Goal: Transaction & Acquisition: Purchase product/service

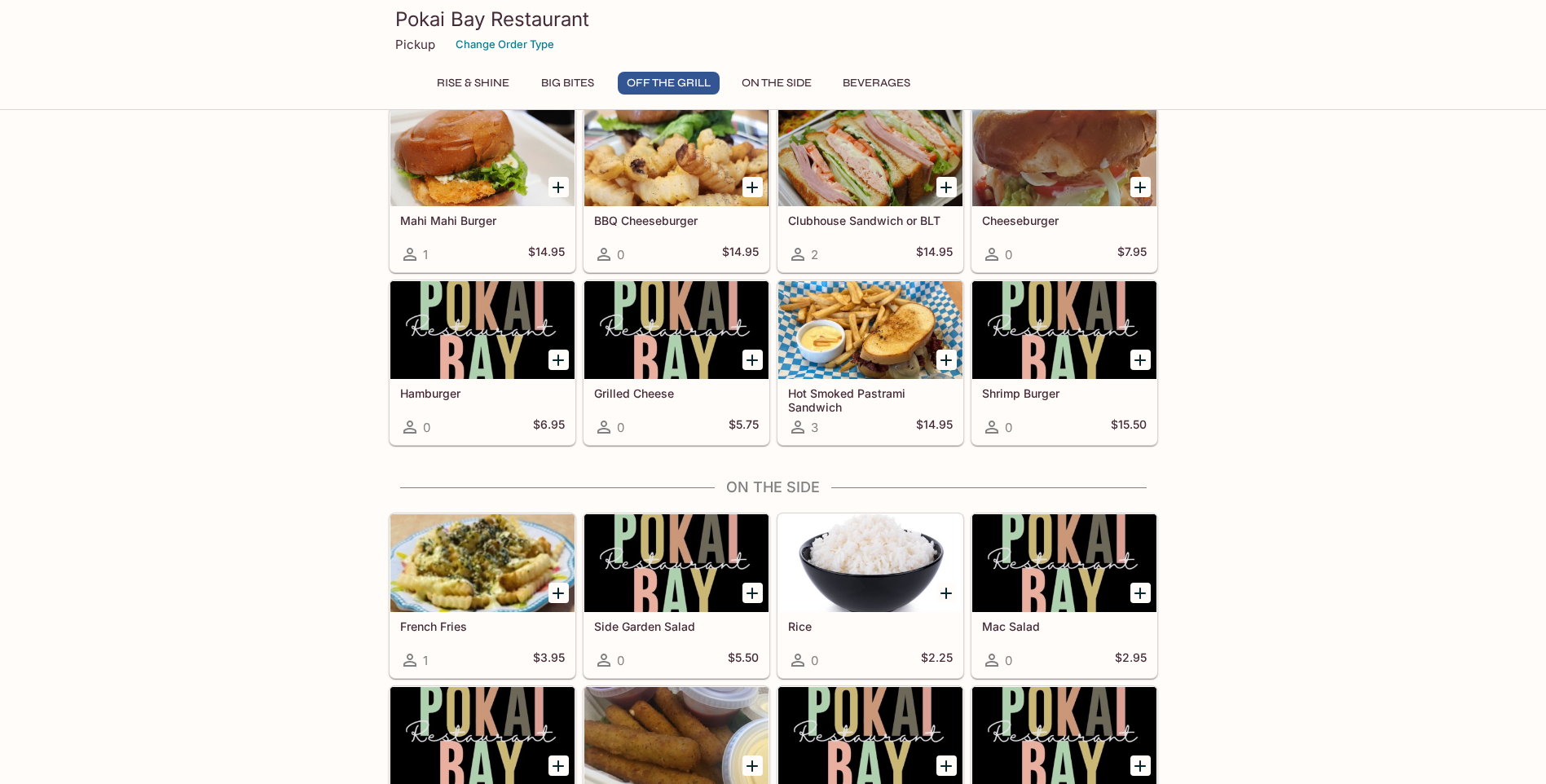
scroll to position [1548, 0]
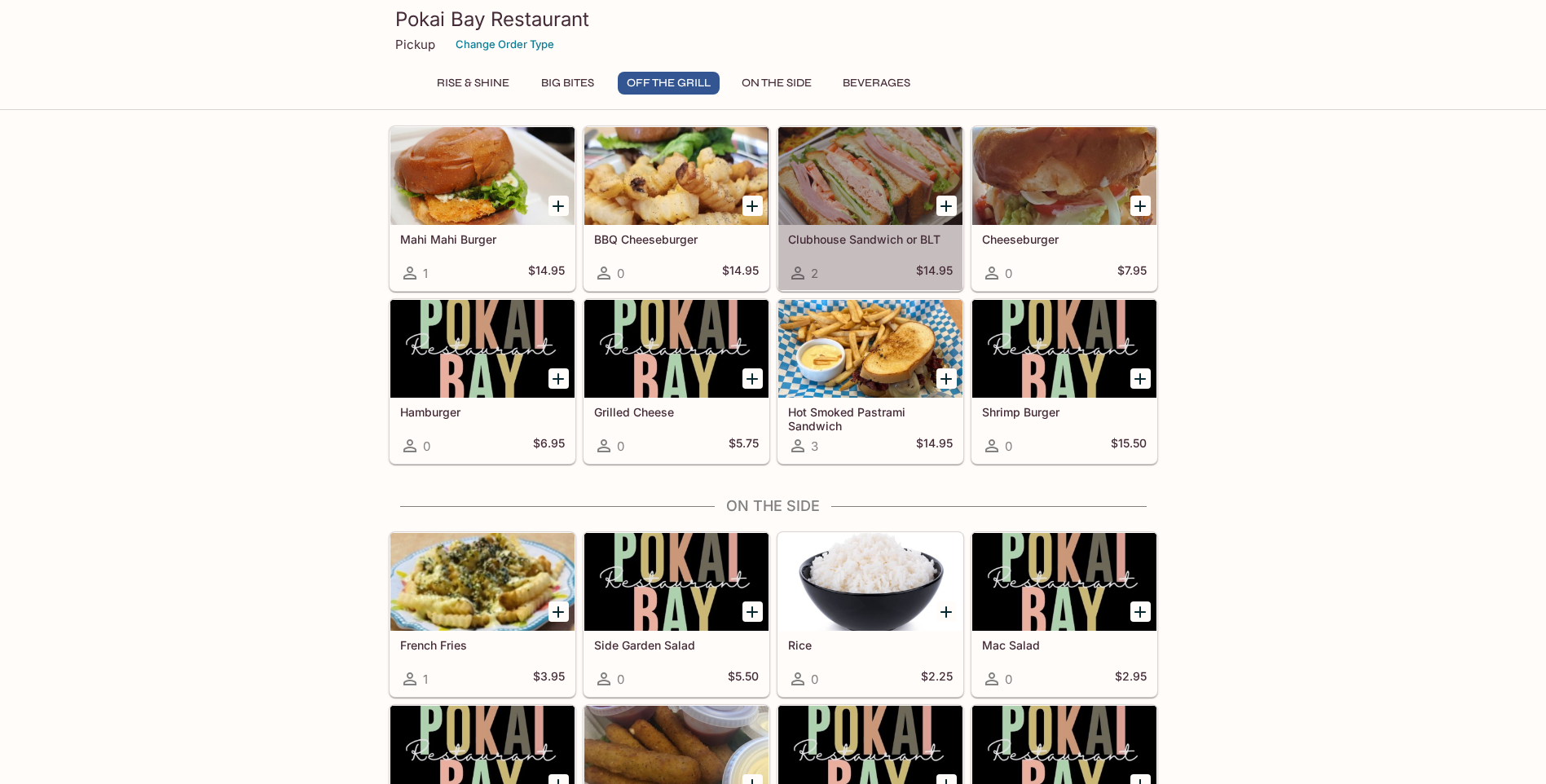
click at [838, 236] on h5 "Clubhouse Sandwich or BLT" at bounding box center [871, 239] width 165 height 14
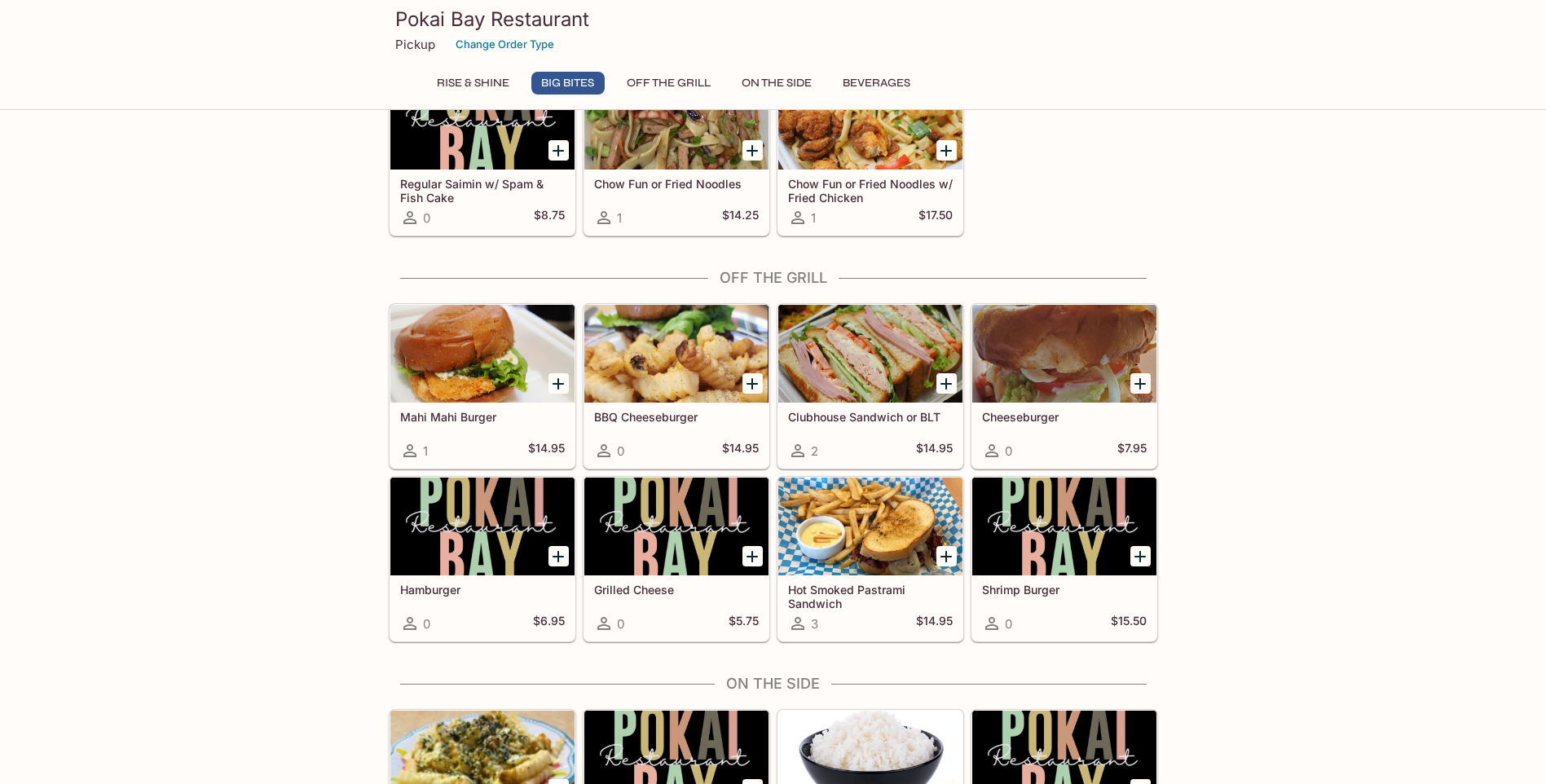
scroll to position [1376, 0]
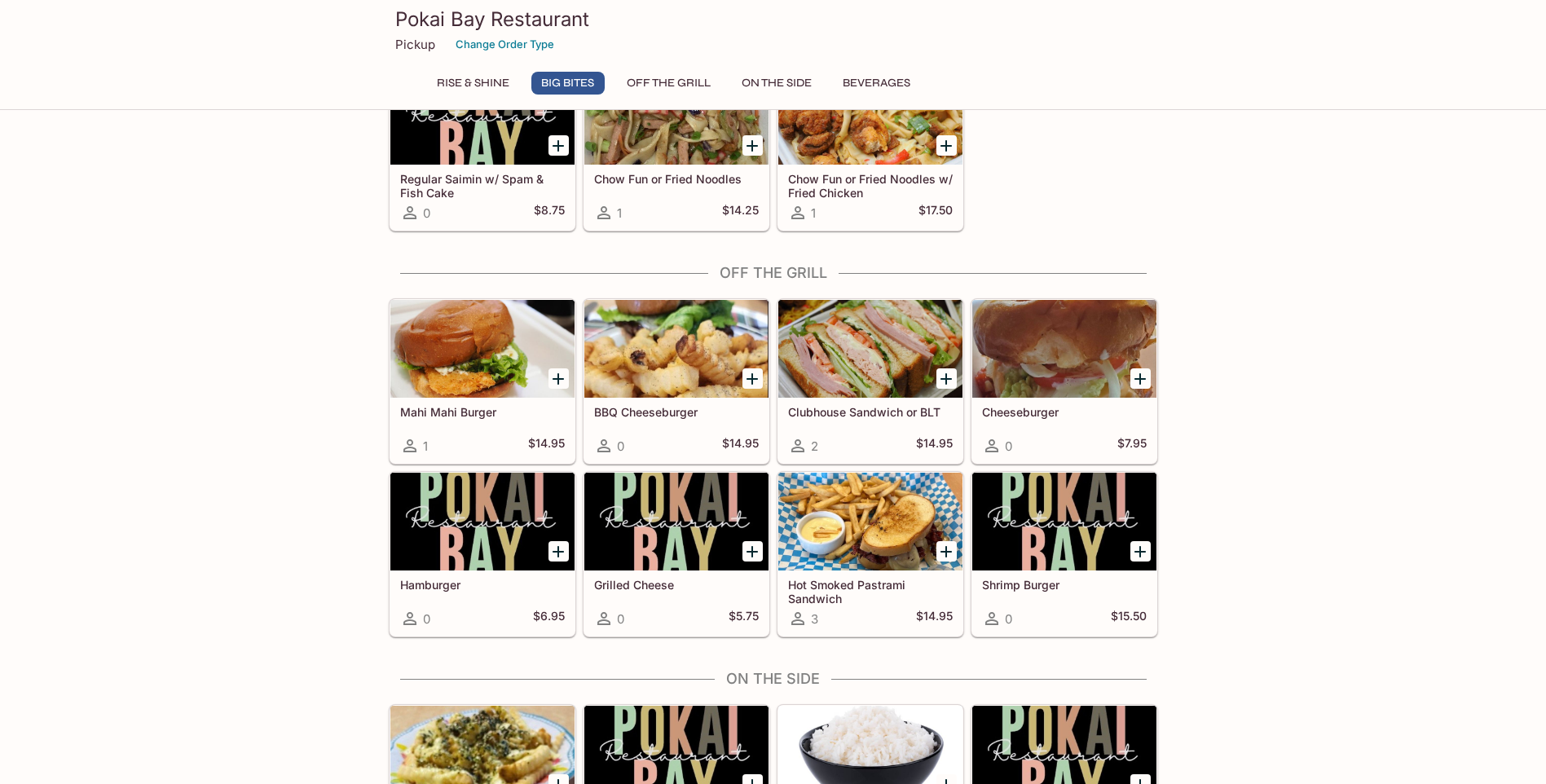
click at [870, 542] on div at bounding box center [871, 522] width 184 height 98
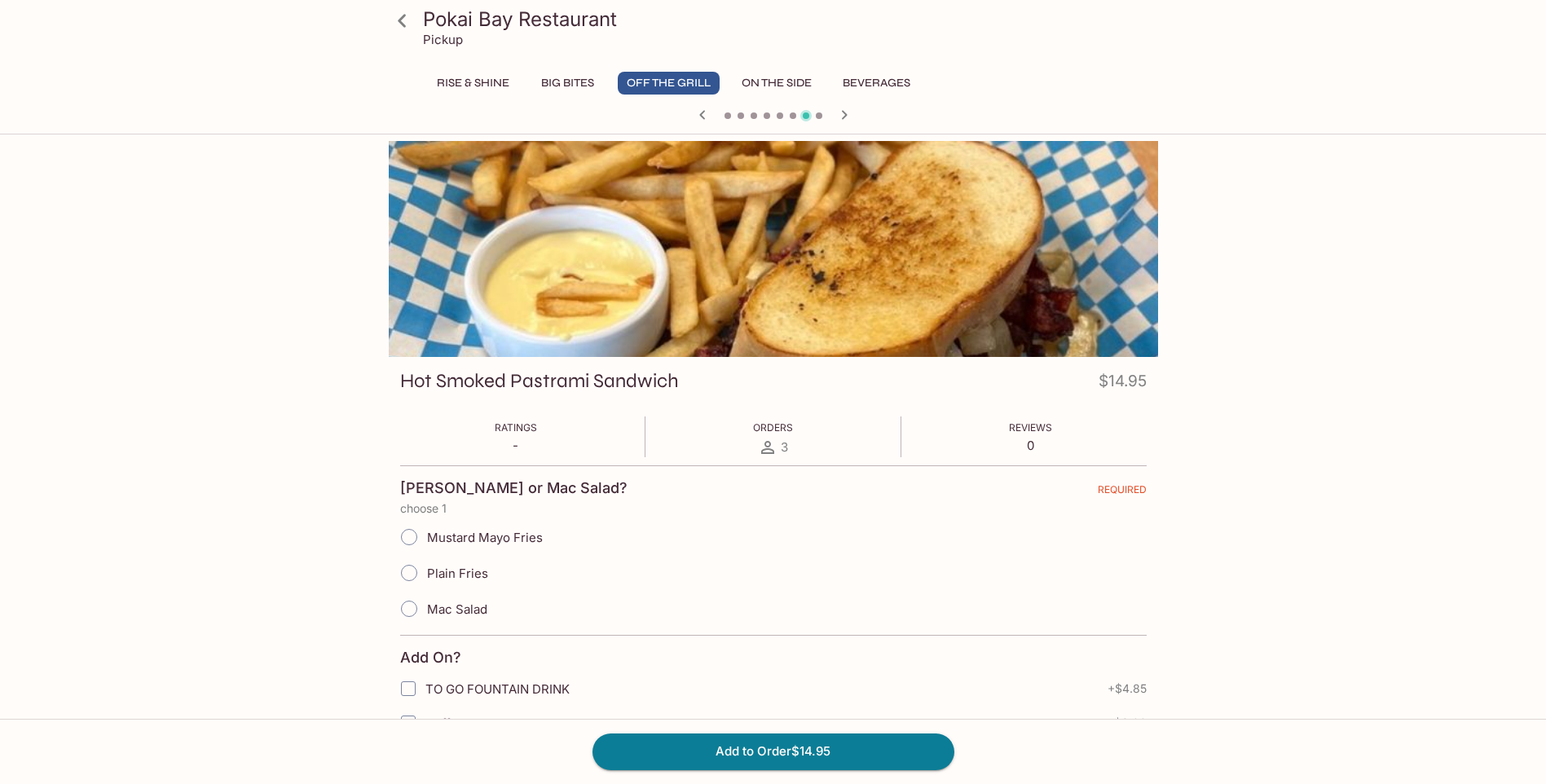
click at [819, 116] on span at bounding box center [819, 116] width 7 height 7
click at [839, 113] on icon "button" at bounding box center [844, 115] width 19 height 19
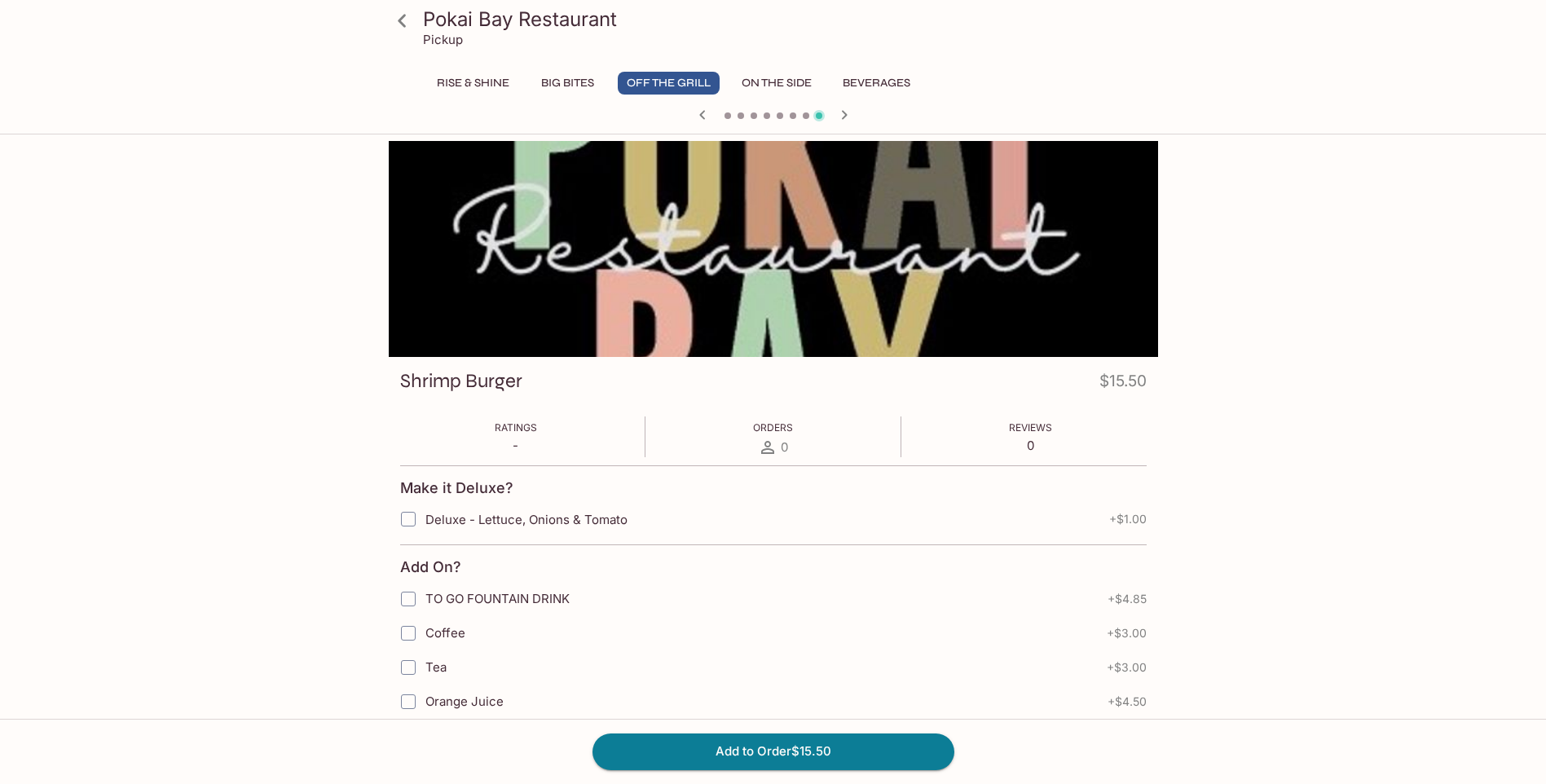
click at [705, 115] on icon "button" at bounding box center [702, 115] width 19 height 19
